Goal: Task Accomplishment & Management: Manage account settings

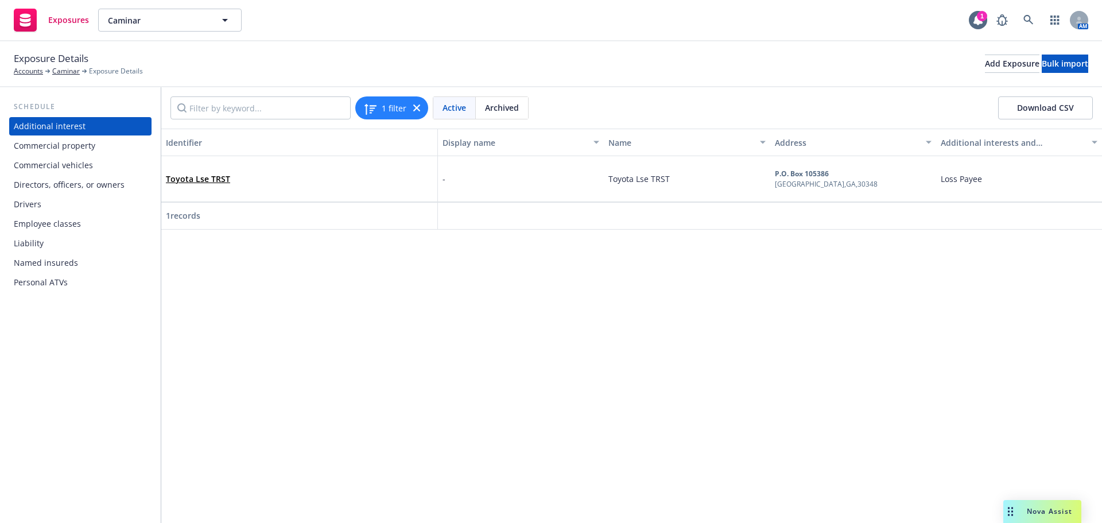
click at [19, 204] on div "Drivers" at bounding box center [28, 204] width 28 height 18
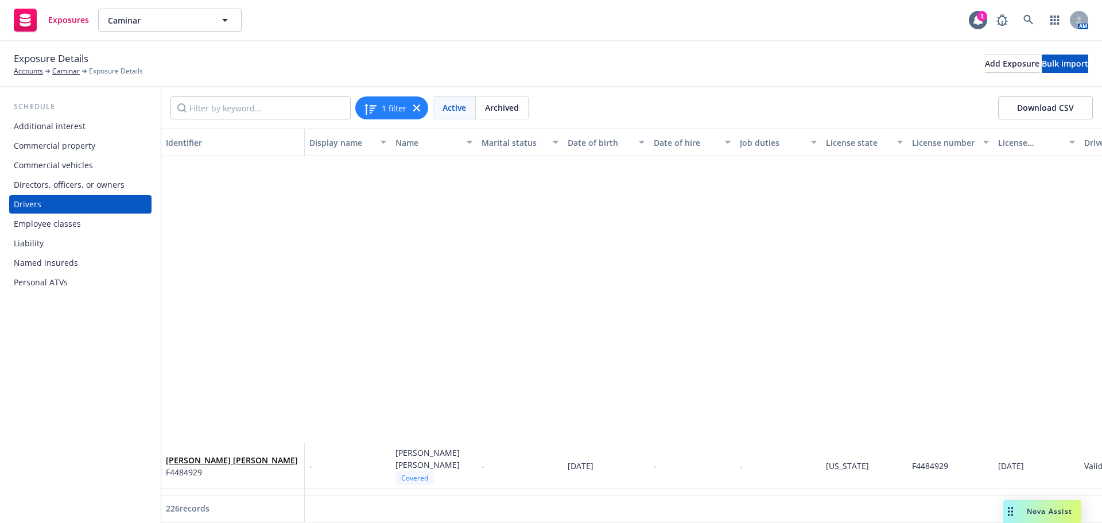
scroll to position [1033, 0]
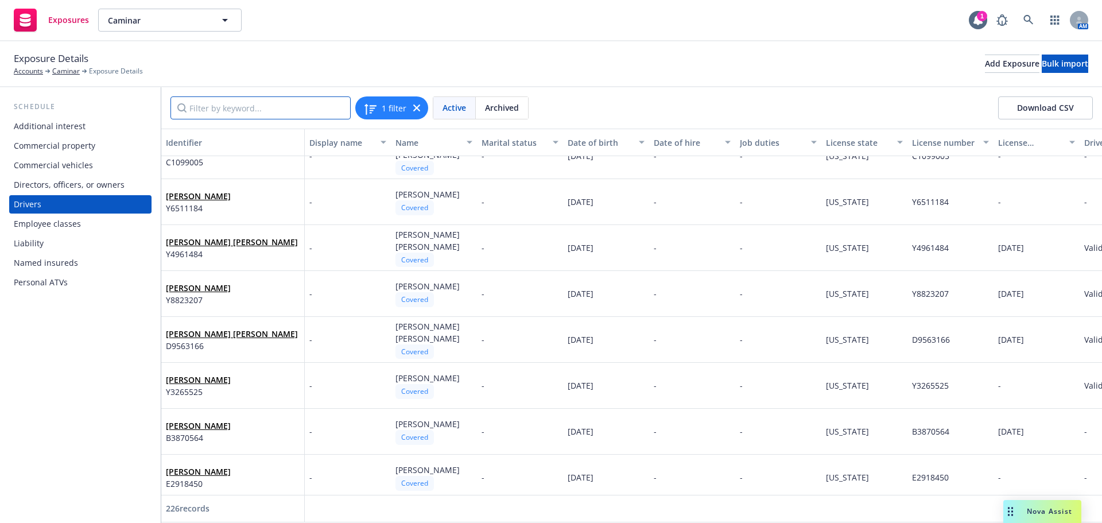
click at [255, 106] on input "Filter by keyword..." at bounding box center [260, 107] width 180 height 23
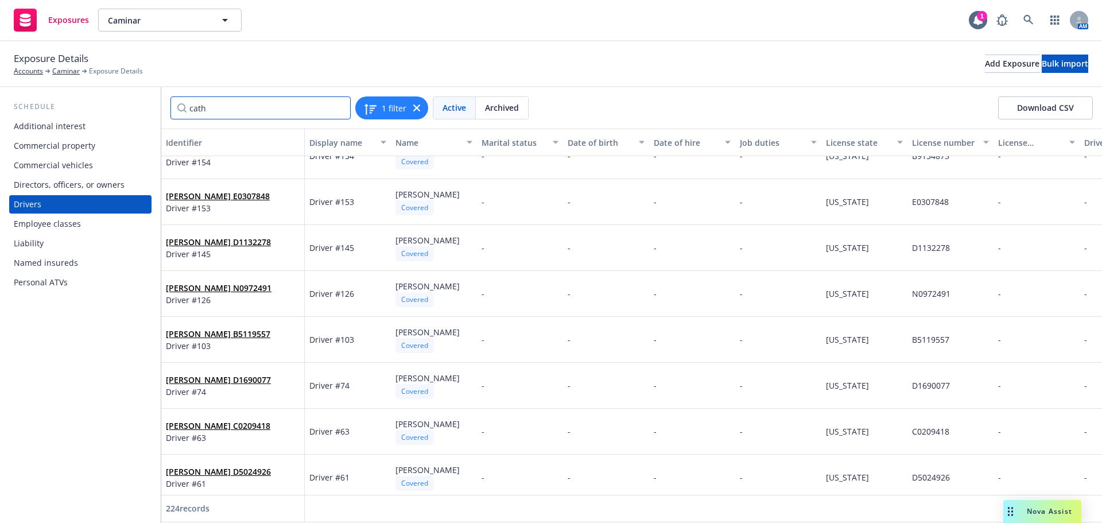
scroll to position [0, 0]
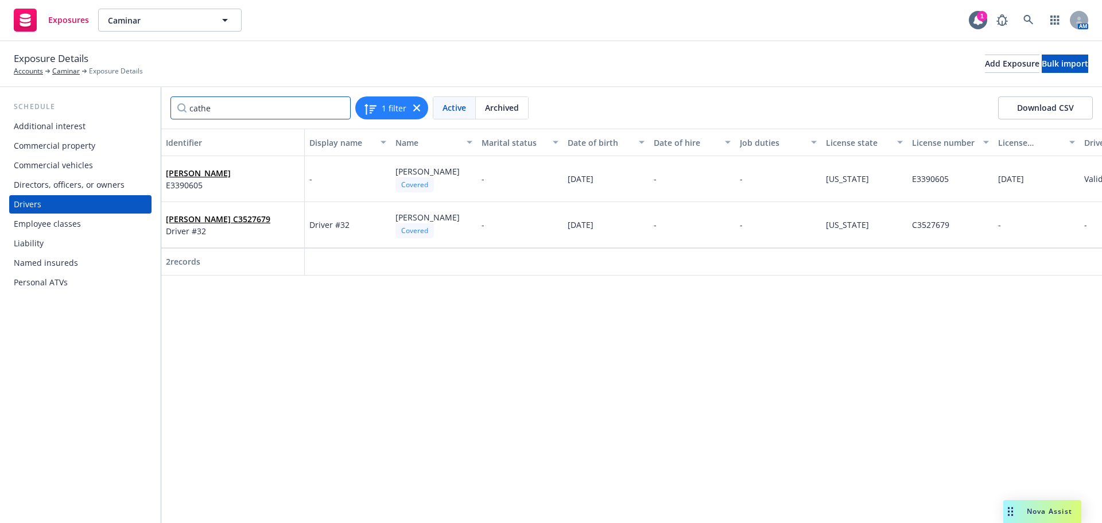
type input "cather"
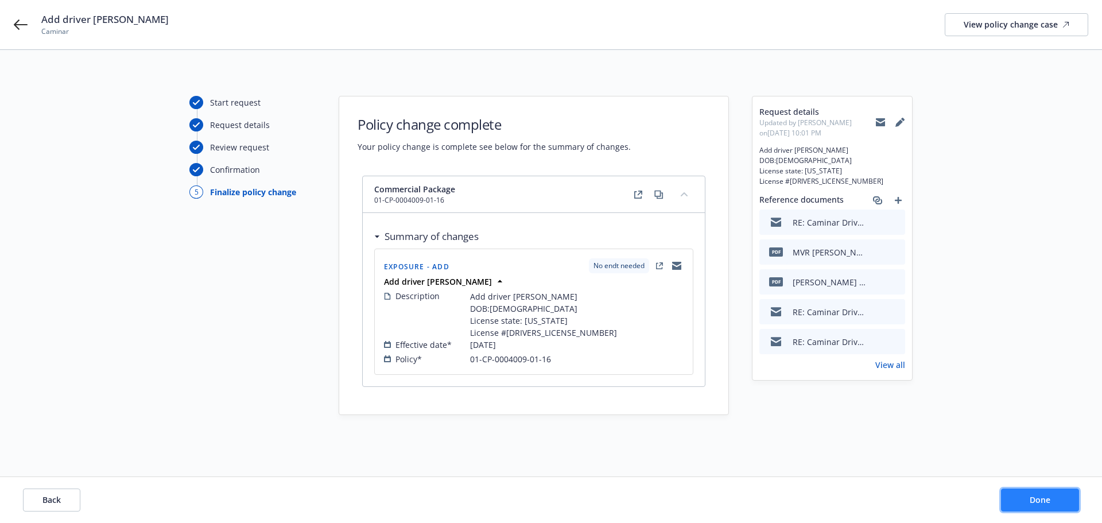
click at [1044, 497] on span "Done" at bounding box center [1040, 499] width 21 height 11
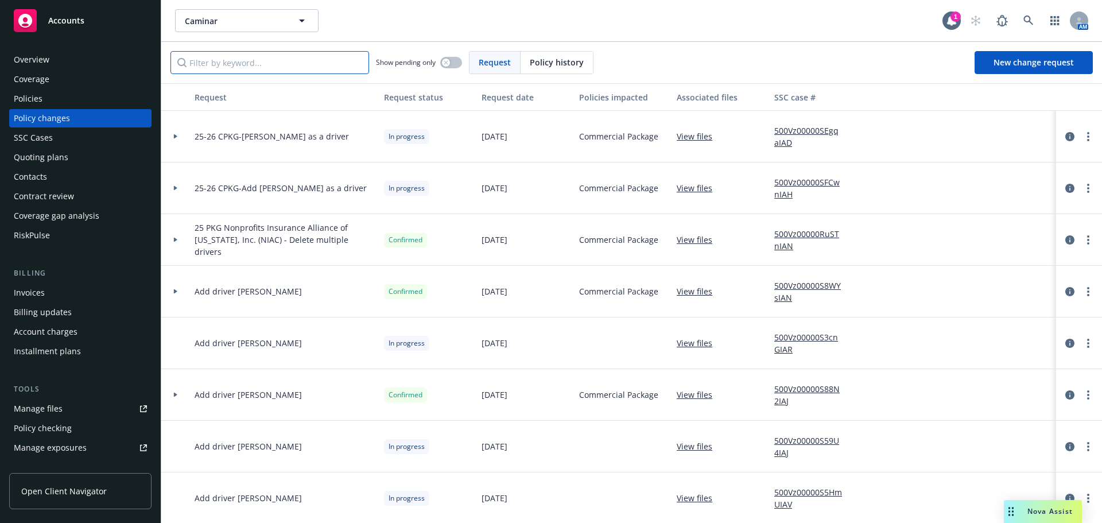
drag, startPoint x: 249, startPoint y: 55, endPoint x: 259, endPoint y: 25, distance: 31.0
click at [249, 55] on input "Filter by keyword..." at bounding box center [269, 62] width 199 height 23
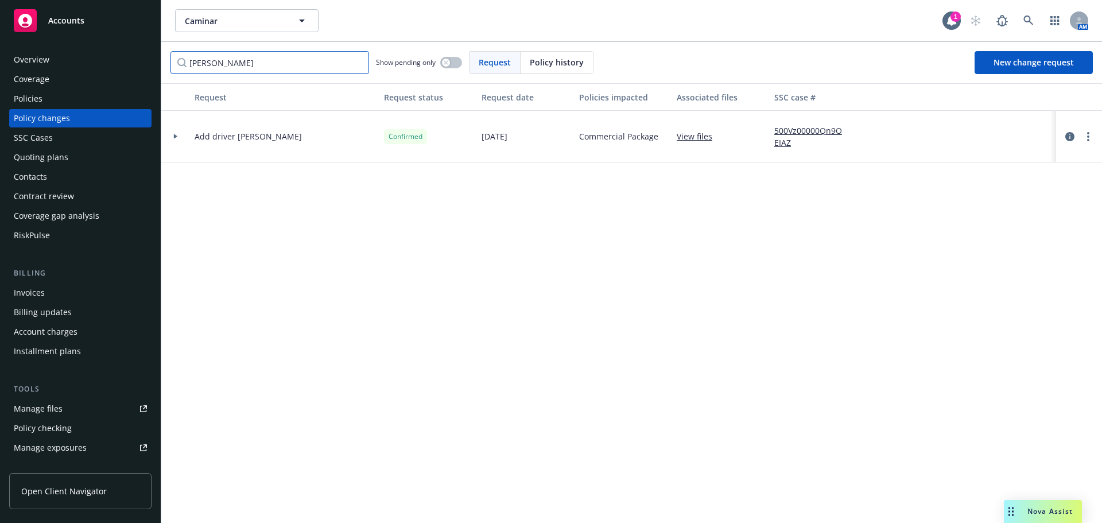
type input "carla"
click at [792, 132] on link "500Vz00000Qn9OEIAZ" at bounding box center [812, 137] width 77 height 24
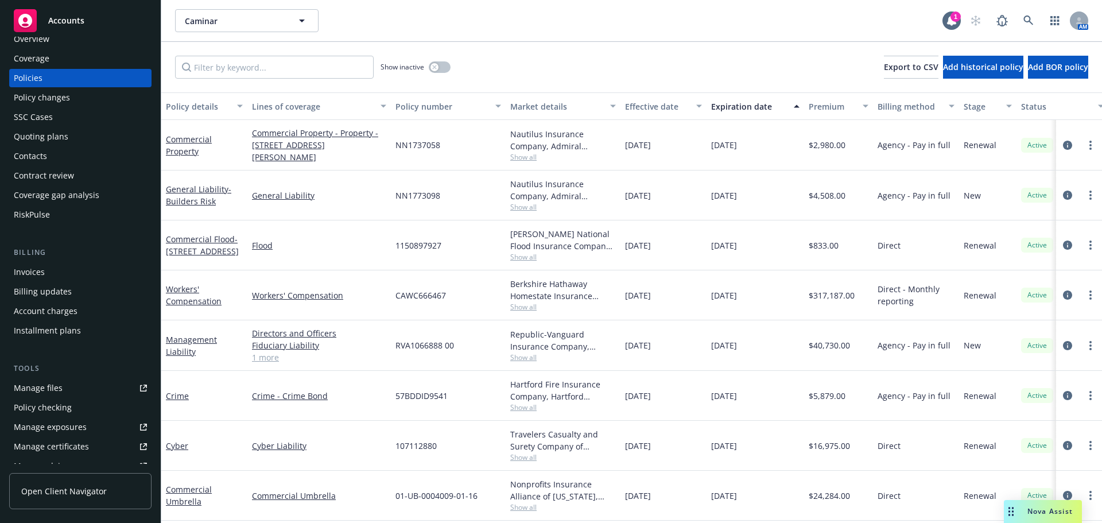
scroll to position [57, 0]
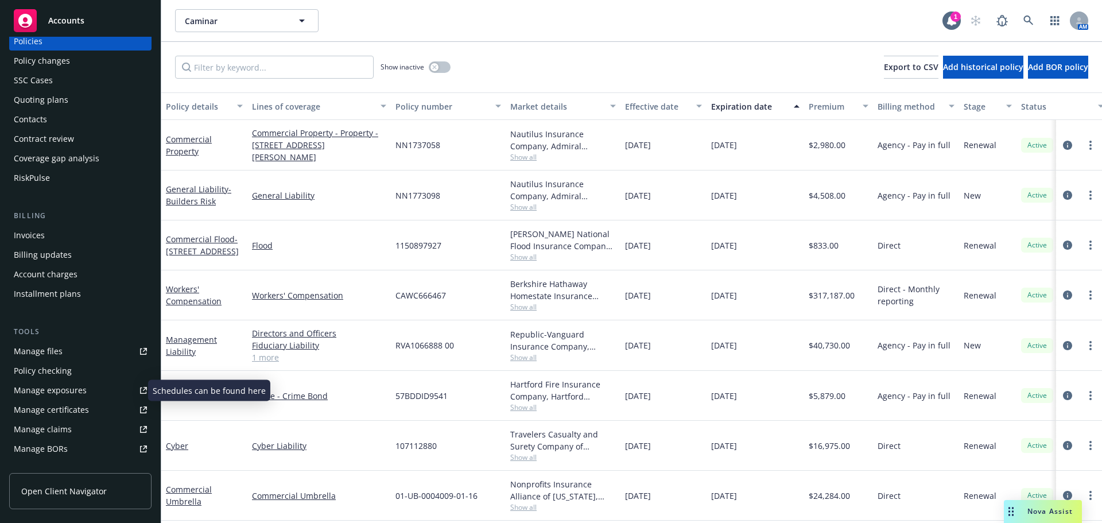
click at [58, 392] on div "Manage exposures" at bounding box center [50, 390] width 73 height 18
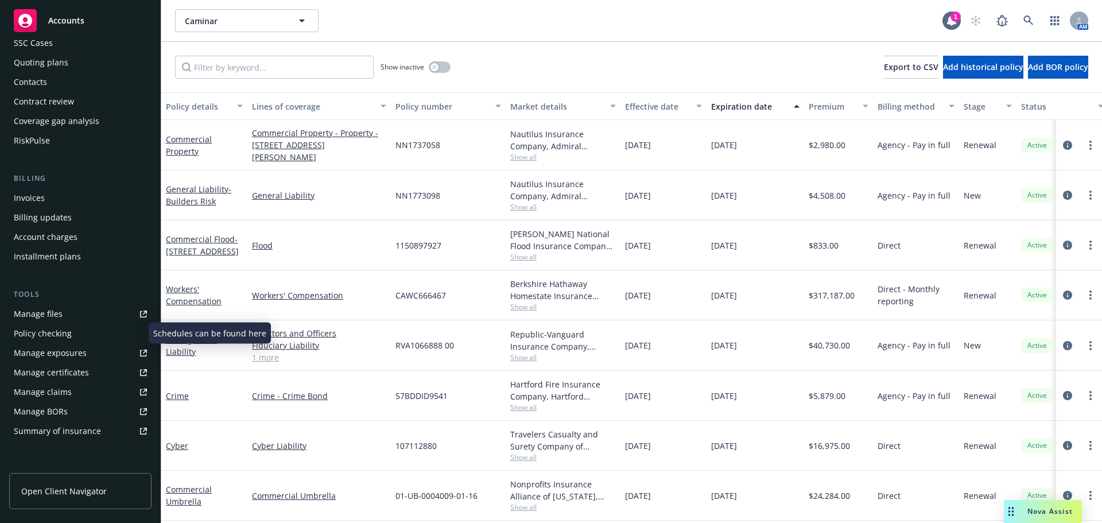
scroll to position [115, 0]
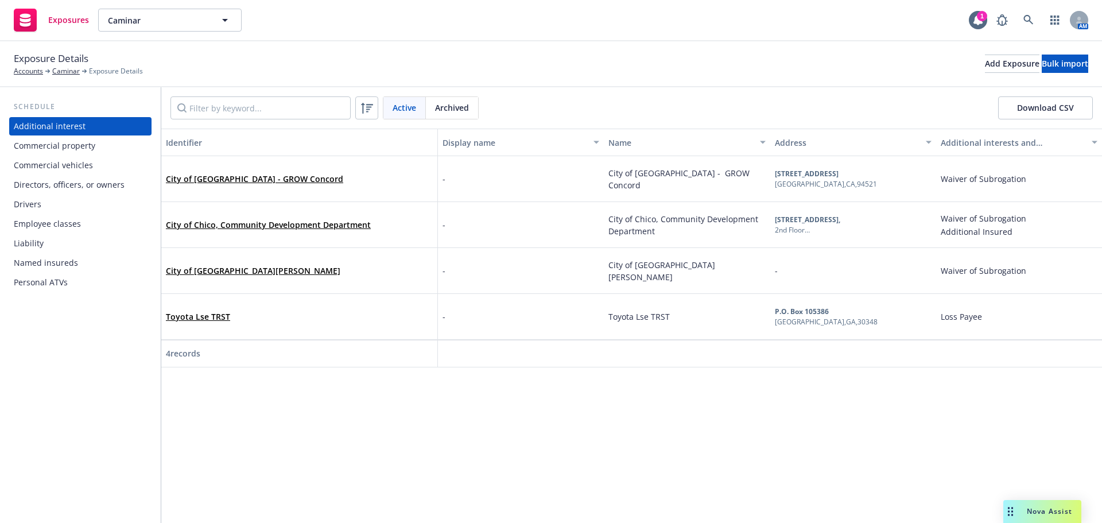
drag, startPoint x: 41, startPoint y: 201, endPoint x: 47, endPoint y: 185, distance: 17.3
click at [41, 201] on div "Drivers" at bounding box center [80, 204] width 133 height 18
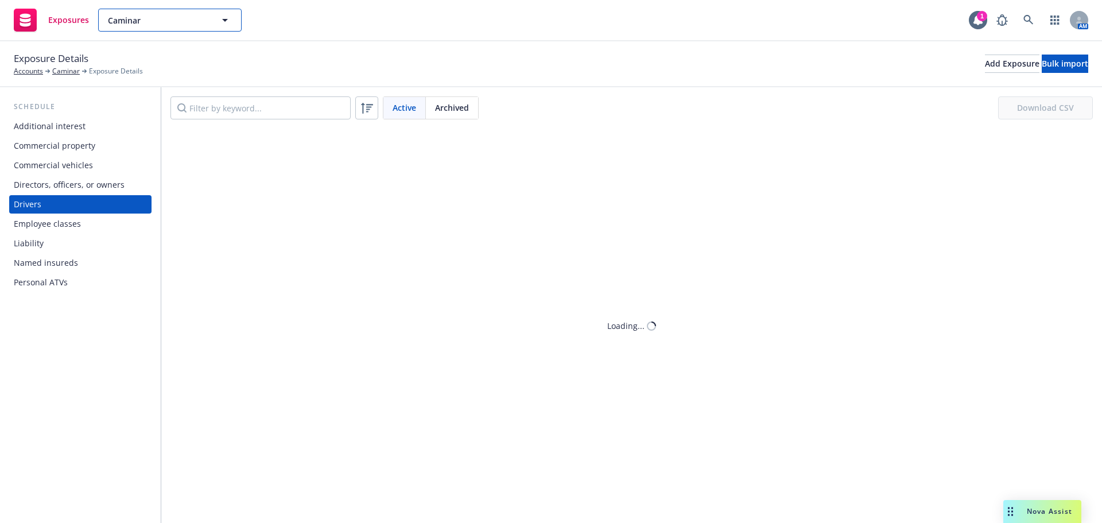
click at [152, 11] on button "Caminar" at bounding box center [170, 20] width 144 height 23
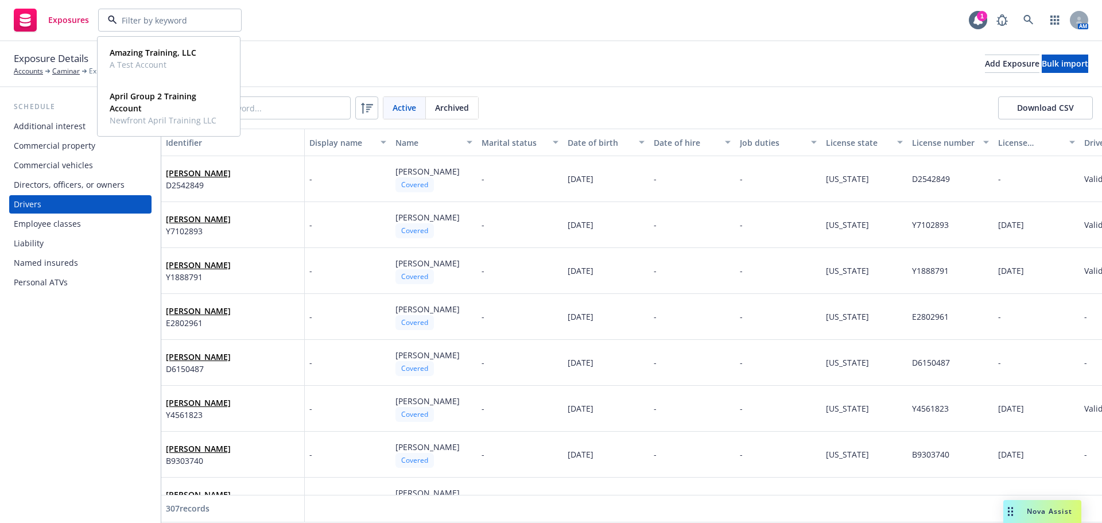
drag, startPoint x: 36, startPoint y: 203, endPoint x: 41, endPoint y: 198, distance: 7.7
click at [36, 203] on div "Drivers" at bounding box center [28, 204] width 28 height 18
drag, startPoint x: 246, startPoint y: 106, endPoint x: 255, endPoint y: 89, distance: 18.7
click at [246, 106] on input "Filter by keyword..." at bounding box center [260, 107] width 180 height 23
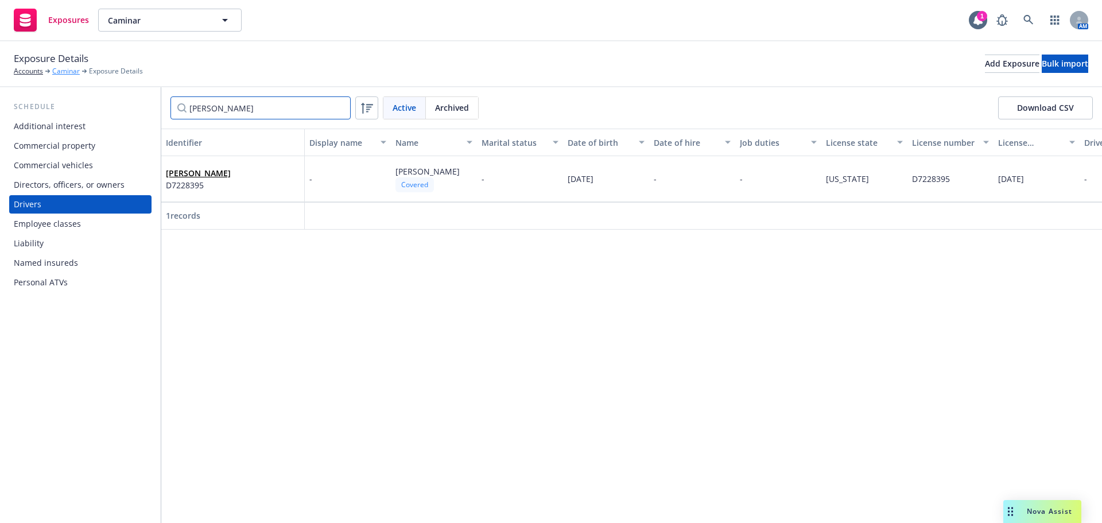
type input "[PERSON_NAME]"
click at [60, 71] on link "Caminar" at bounding box center [66, 71] width 28 height 10
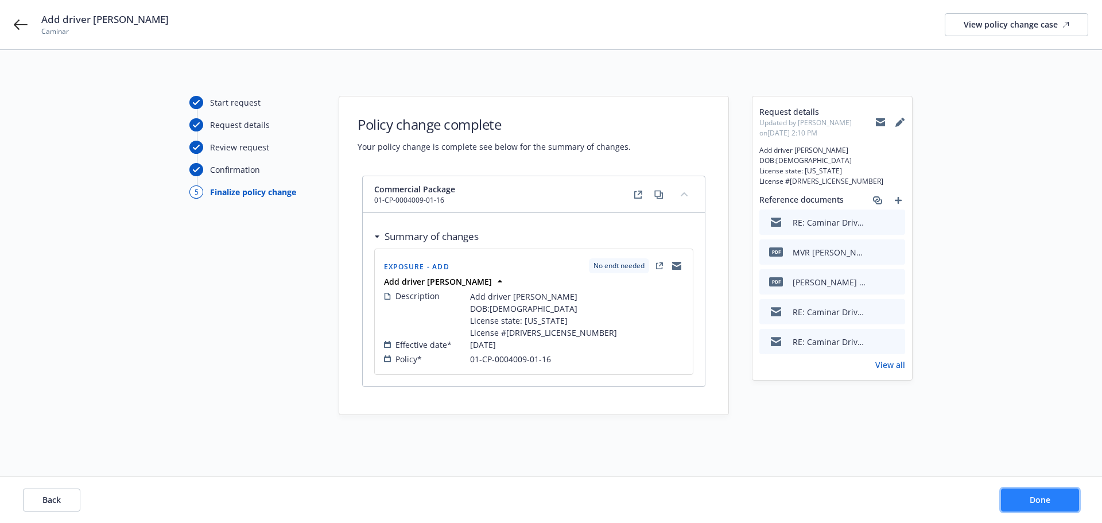
click at [1027, 498] on button "Done" at bounding box center [1040, 500] width 78 height 23
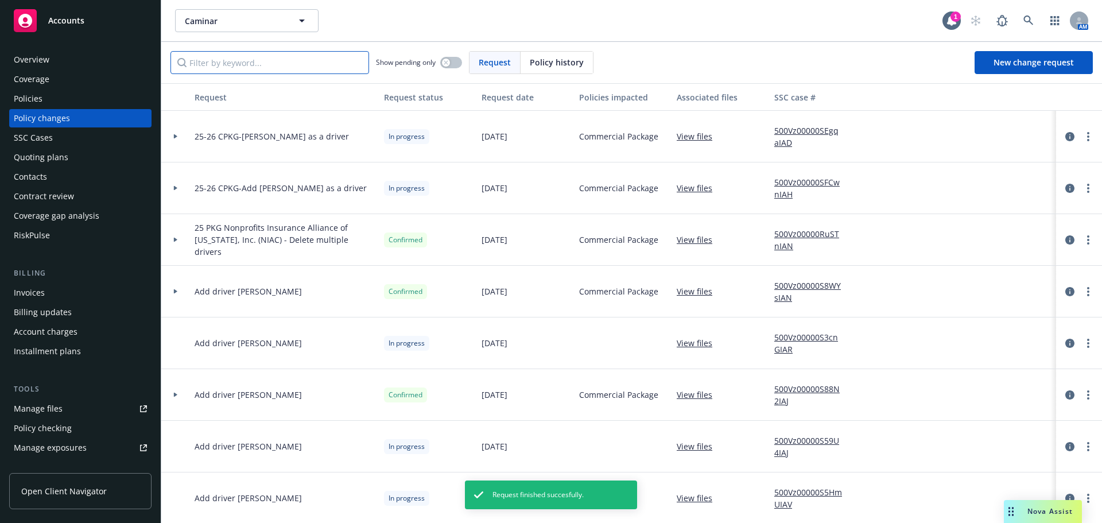
click at [223, 66] on input "Filter by keyword..." at bounding box center [269, 62] width 199 height 23
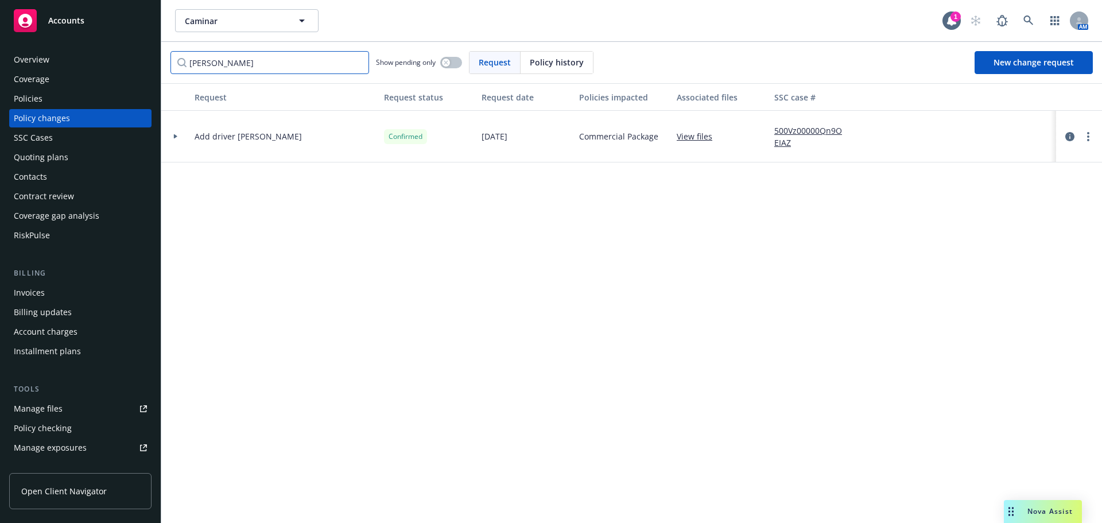
type input "[PERSON_NAME]"
click at [804, 132] on link "500Vz00000Qn9OEIAZ" at bounding box center [812, 137] width 77 height 24
